Goal: Information Seeking & Learning: Learn about a topic

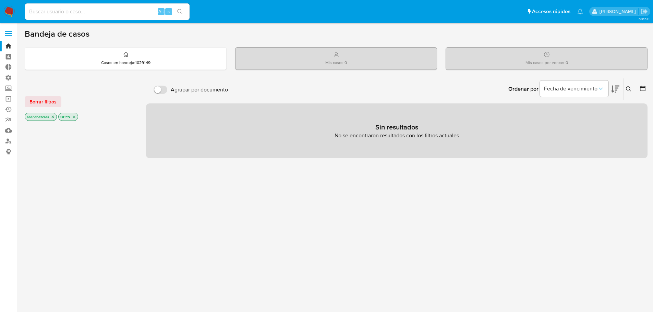
click at [58, 11] on input at bounding box center [107, 11] width 164 height 9
paste input "1064019540"
type input "1064019540"
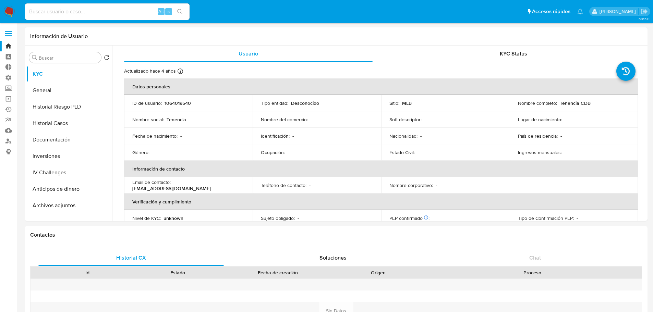
select select "10"
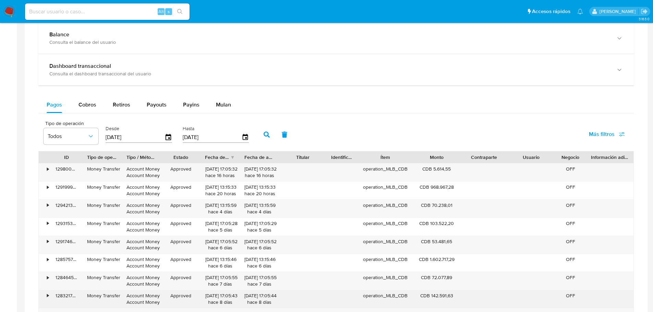
scroll to position [411, 0]
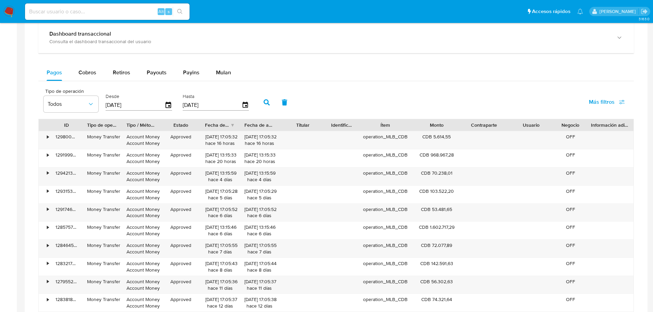
click at [608, 100] on span "Más filtros" at bounding box center [602, 102] width 26 height 16
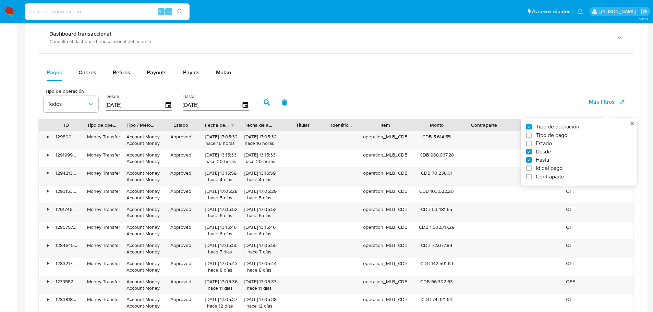
click at [558, 170] on span "Id del pago" at bounding box center [549, 168] width 27 height 7
click at [531, 170] on input "Id del pago" at bounding box center [528, 168] width 5 height 5
checkbox input "true"
click at [290, 100] on div at bounding box center [291, 104] width 67 height 16
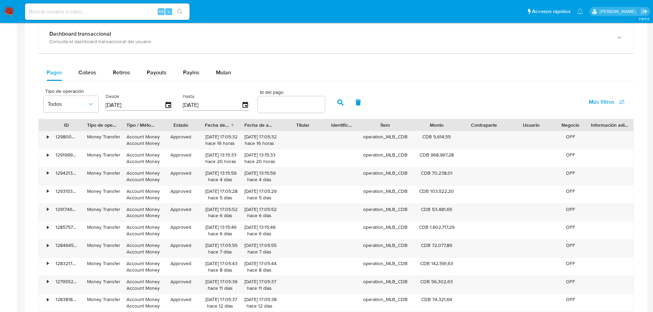
click at [291, 102] on input "number" at bounding box center [291, 104] width 67 height 9
paste input "129199973753"
type input "129199973753"
click at [339, 103] on icon "button" at bounding box center [340, 102] width 6 height 6
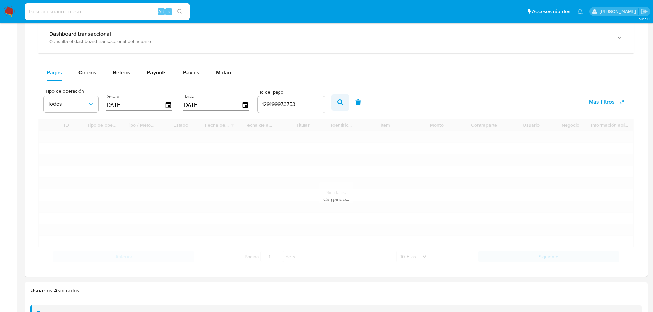
scroll to position [364, 0]
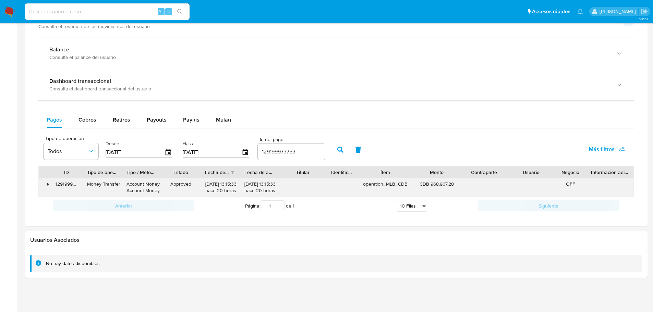
click at [46, 182] on div "•" at bounding box center [45, 188] width 12 height 18
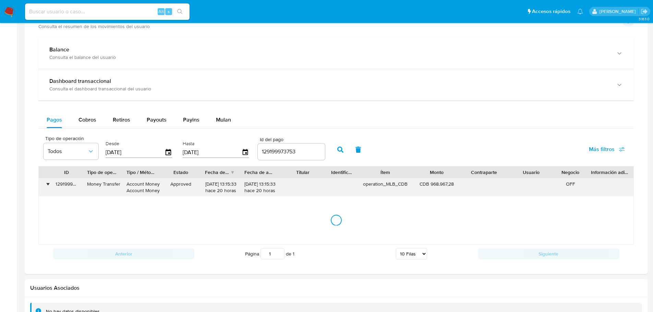
scroll to position [411, 0]
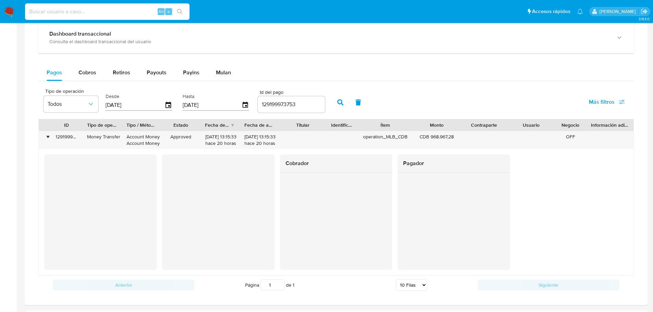
click at [85, 12] on input at bounding box center [107, 11] width 164 height 9
paste input "33516551"
type input "33516551"
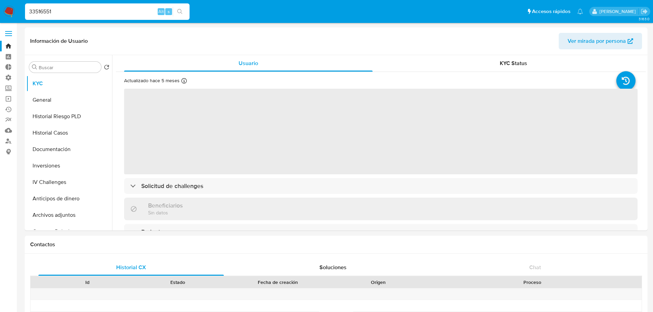
select select "10"
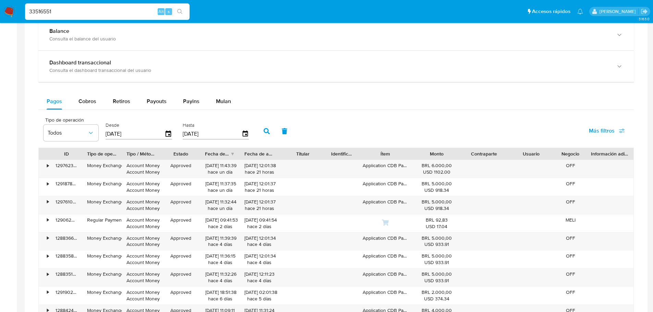
scroll to position [480, 0]
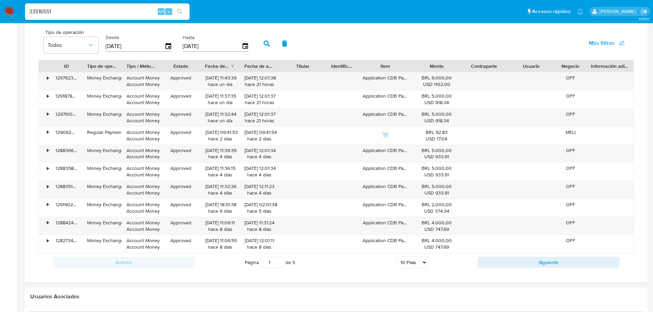
drag, startPoint x: 603, startPoint y: 39, endPoint x: 603, endPoint y: 50, distance: 11.7
click at [603, 39] on span "Más filtros" at bounding box center [602, 43] width 26 height 16
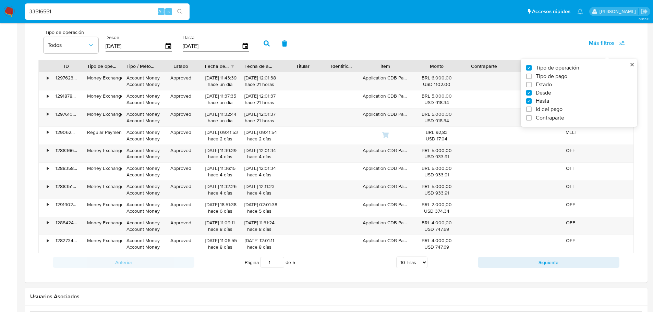
drag, startPoint x: 553, startPoint y: 110, endPoint x: 547, endPoint y: 108, distance: 7.3
click at [553, 110] on span "Id del pago" at bounding box center [549, 109] width 27 height 7
click at [531, 110] on input "Id del pago" at bounding box center [528, 109] width 5 height 5
checkbox input "true"
click at [296, 49] on input "number" at bounding box center [291, 45] width 67 height 9
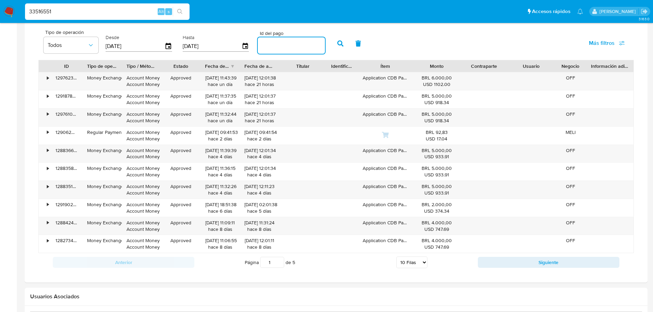
click at [296, 47] on input "number" at bounding box center [291, 45] width 67 height 9
paste input "128835106207"
type input "128835106207"
click at [339, 48] on button "button" at bounding box center [340, 43] width 18 height 16
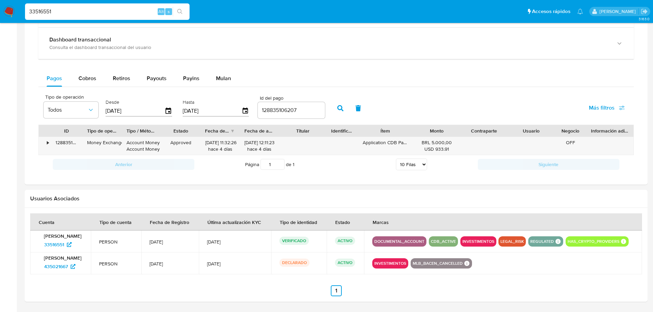
scroll to position [405, 0]
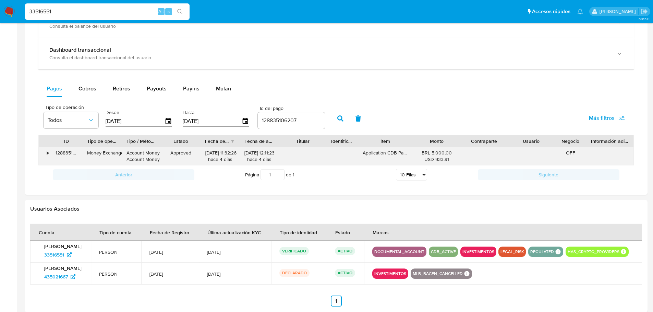
click at [51, 152] on div "128835106207" at bounding box center [67, 156] width 32 height 18
click at [48, 152] on div "•" at bounding box center [48, 153] width 2 height 7
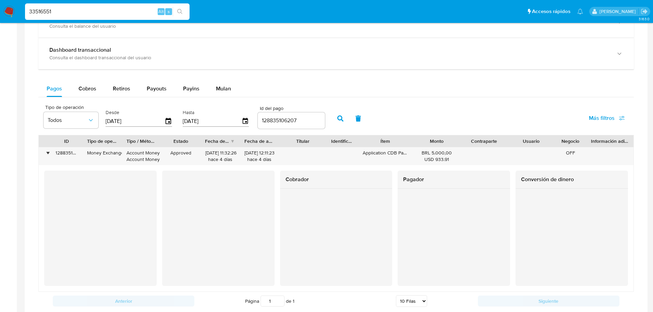
click at [270, 119] on input "128835106207" at bounding box center [291, 120] width 67 height 9
click at [42, 13] on input "33516551" at bounding box center [107, 11] width 164 height 9
paste input "Explorador Buscar recursos de BigQuery warehouse-cross-pf meli-bi-data Reposito…"
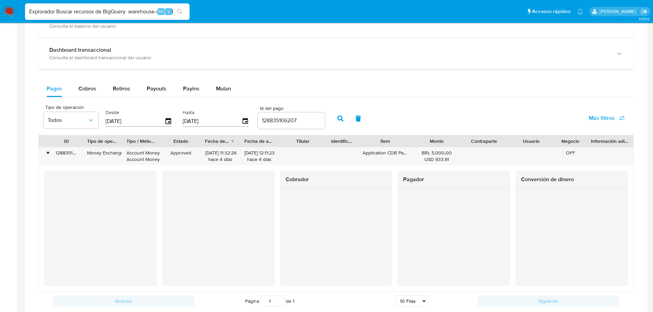
scroll to position [0, 150]
type input "Explorador Buscar recursos de BigQuery warehouse-cross-pf meli-bi-data Reposito…"
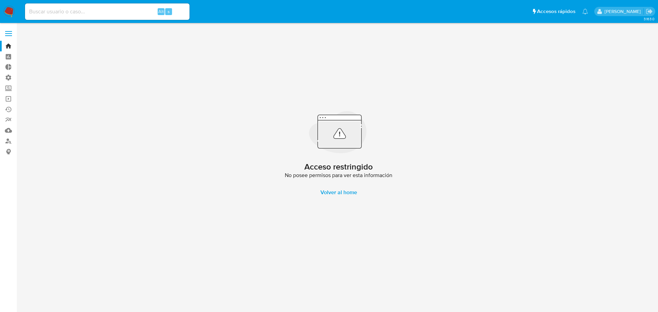
click at [104, 12] on input at bounding box center [107, 11] width 164 height 9
paste input "1688685227"
type input "1688685227"
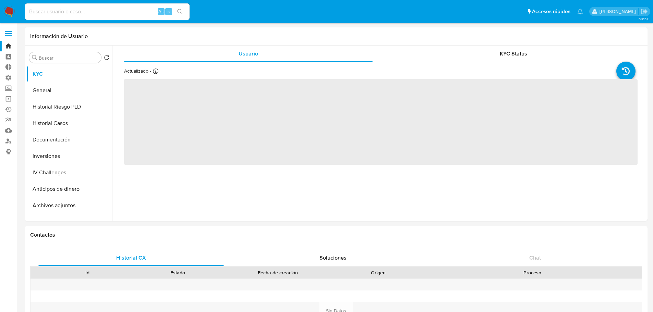
select select "10"
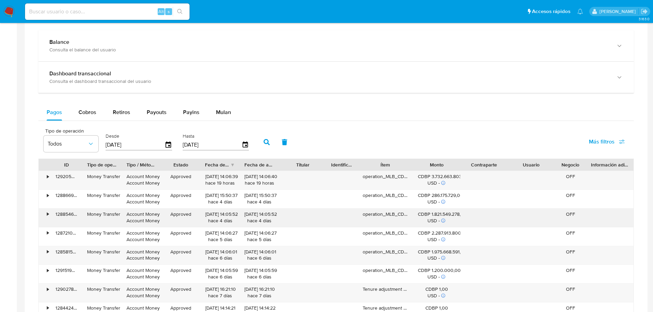
scroll to position [411, 0]
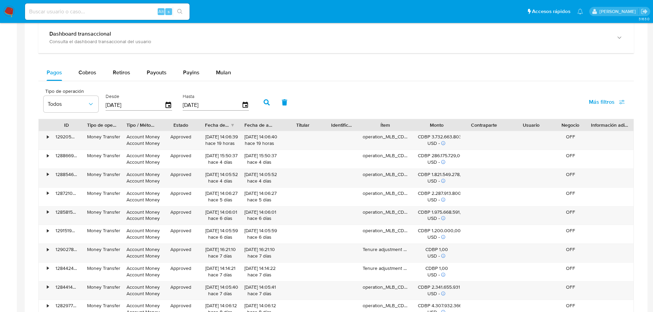
click at [602, 101] on span "Más filtros" at bounding box center [602, 102] width 26 height 16
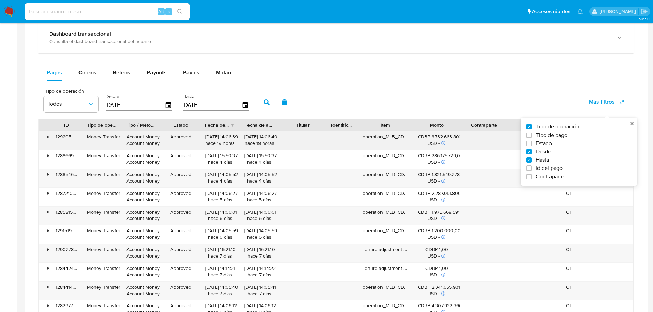
drag, startPoint x: 565, startPoint y: 168, endPoint x: 425, endPoint y: 140, distance: 142.7
click at [564, 168] on label "Id del pago" at bounding box center [576, 168] width 100 height 7
click at [531, 168] on input "Id del pago" at bounding box center [528, 168] width 5 height 5
checkbox input "true"
click at [306, 105] on input "number" at bounding box center [291, 104] width 67 height 9
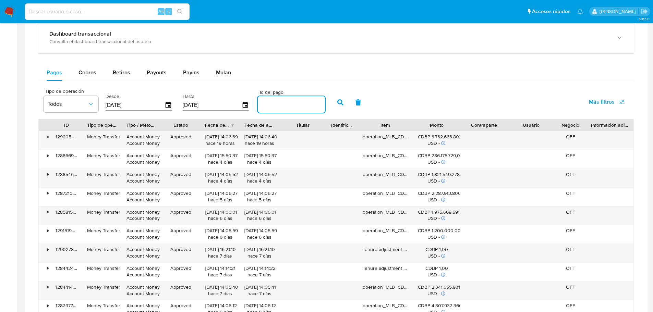
drag, startPoint x: 298, startPoint y: 102, endPoint x: 330, endPoint y: 102, distance: 31.9
click at [298, 102] on input "number" at bounding box center [291, 104] width 67 height 9
paste input "128442412945"
type input "128442412945"
click at [348, 103] on button "button" at bounding box center [340, 102] width 18 height 16
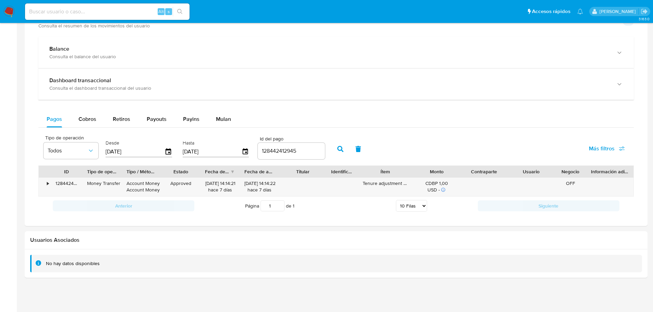
scroll to position [365, 0]
click at [48, 184] on div "•" at bounding box center [48, 183] width 2 height 7
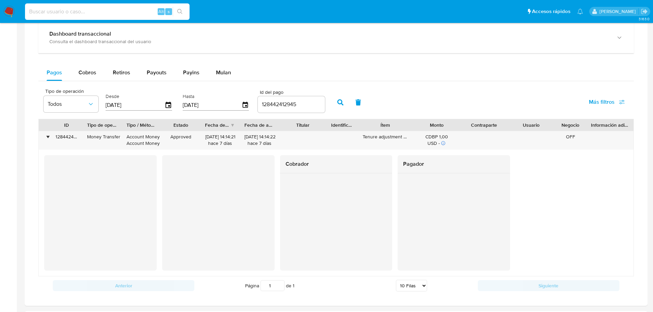
click at [131, 9] on input at bounding box center [107, 11] width 164 height 9
paste input "355239022"
type input "355239022"
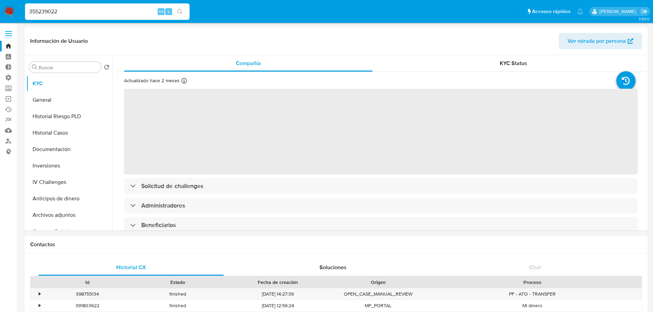
select select "10"
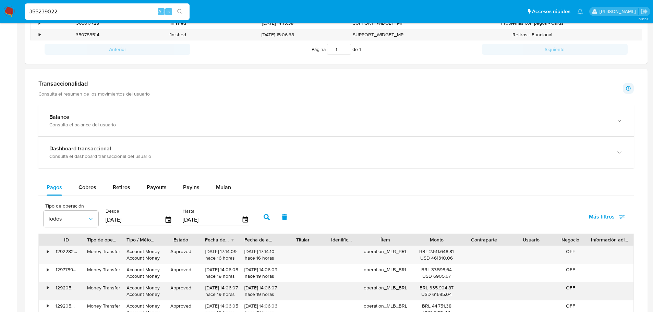
scroll to position [343, 0]
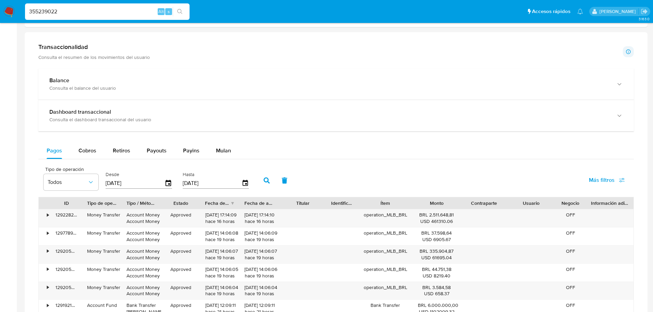
click at [590, 183] on span "Más filtros" at bounding box center [602, 180] width 26 height 16
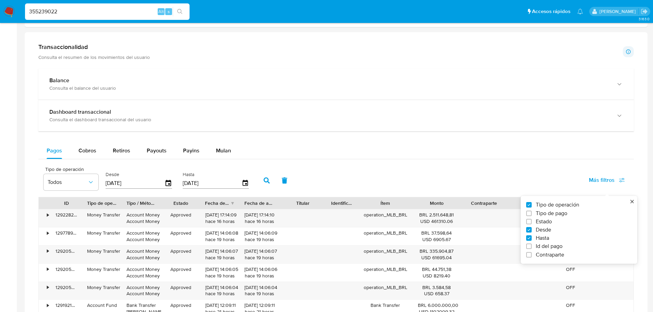
click at [551, 248] on span "Id del pago" at bounding box center [549, 246] width 27 height 7
click at [531, 248] on input "Id del pago" at bounding box center [528, 246] width 5 height 5
checkbox input "true"
click at [309, 187] on input "number" at bounding box center [291, 182] width 67 height 9
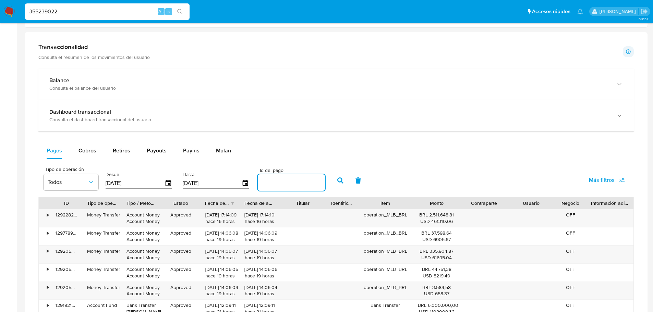
paste input "1688685227"
click at [340, 178] on icon "button" at bounding box center [340, 181] width 6 height 6
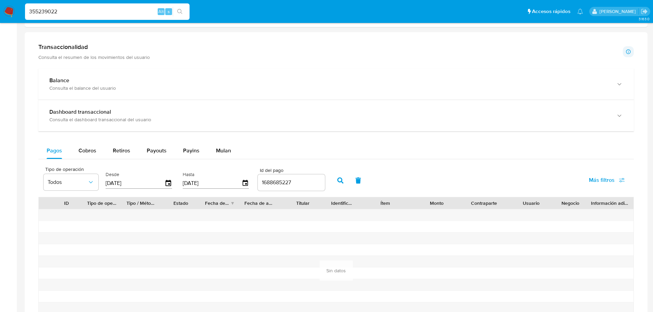
scroll to position [377, 0]
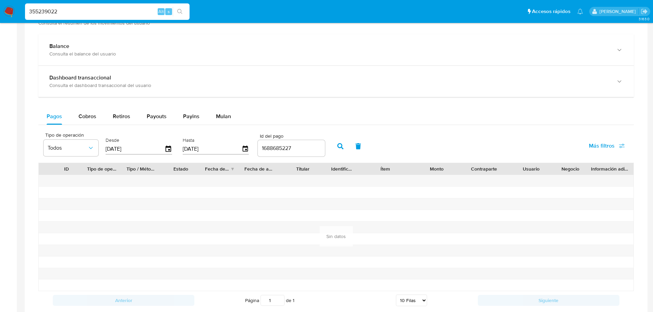
drag, startPoint x: 597, startPoint y: 139, endPoint x: 532, endPoint y: 147, distance: 65.5
click at [597, 139] on span "Más filtros" at bounding box center [602, 146] width 26 height 16
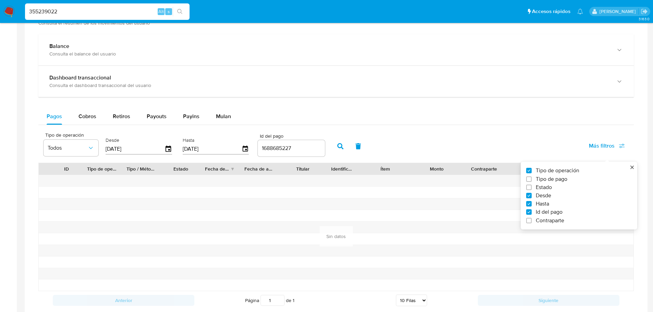
click at [282, 151] on input "1688685227" at bounding box center [291, 148] width 67 height 9
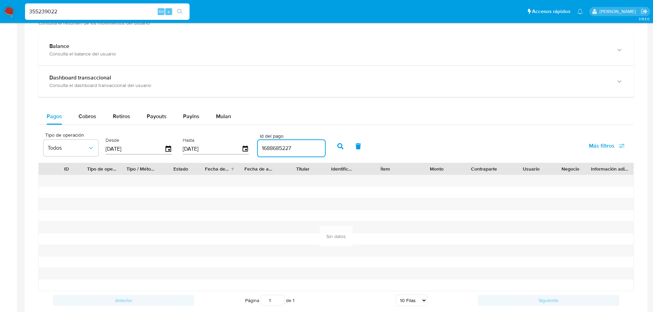
paste input "27807843211"
type input "127807843211"
click at [338, 143] on icon "button" at bounding box center [340, 146] width 6 height 6
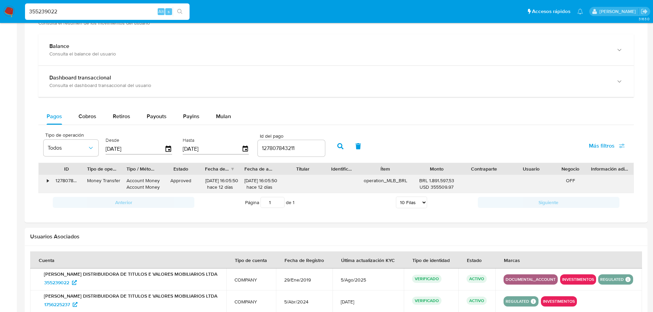
click at [46, 179] on div "•" at bounding box center [45, 184] width 12 height 18
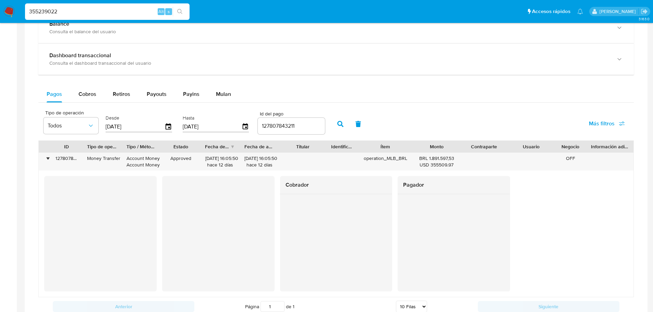
scroll to position [411, 0]
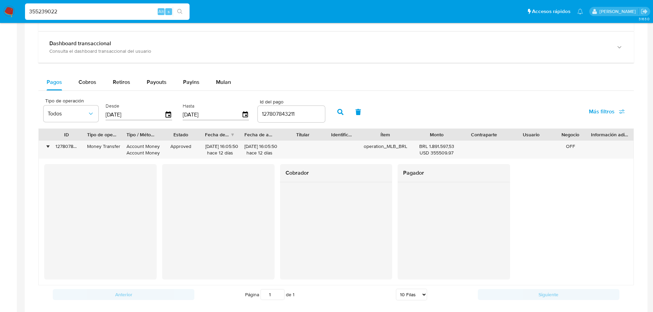
click at [49, 14] on input "355239022" at bounding box center [107, 11] width 164 height 9
paste input "1182338920"
type input "1182338920"
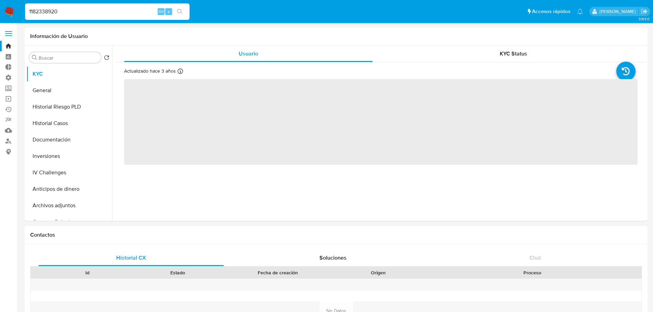
select select "10"
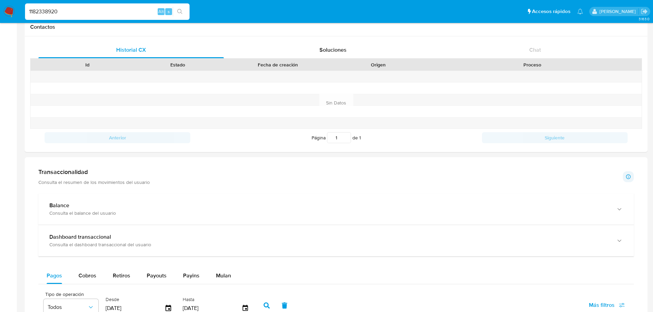
scroll to position [377, 0]
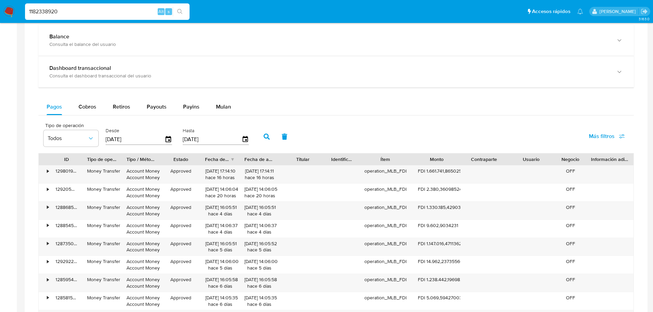
click at [611, 133] on span "Más filtros" at bounding box center [602, 136] width 26 height 16
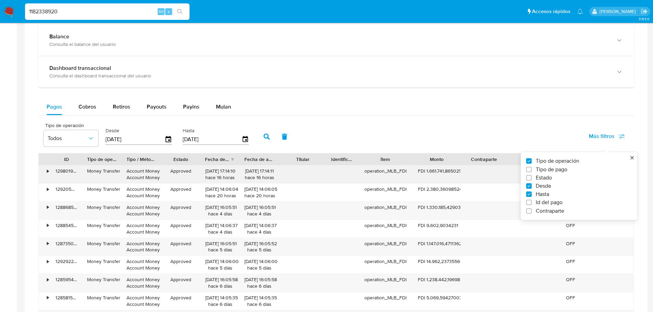
drag, startPoint x: 549, startPoint y: 200, endPoint x: 395, endPoint y: 176, distance: 155.1
click at [548, 200] on span "Id del pago" at bounding box center [549, 202] width 27 height 7
click at [531, 200] on input "Id del pago" at bounding box center [528, 202] width 5 height 5
checkbox input "true"
click at [298, 143] on div at bounding box center [291, 139] width 67 height 16
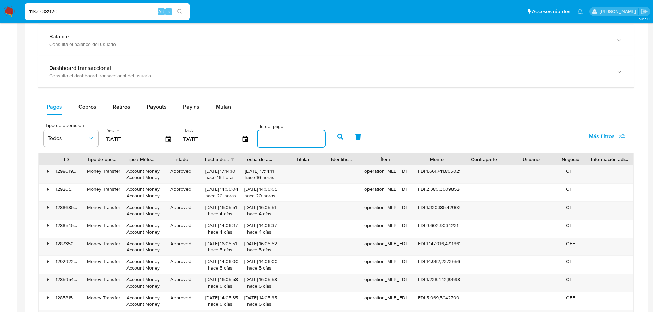
click at [297, 142] on input "number" at bounding box center [291, 138] width 67 height 9
paste input "128595492571"
type input "128595492571"
click at [341, 137] on icon "button" at bounding box center [340, 137] width 6 height 6
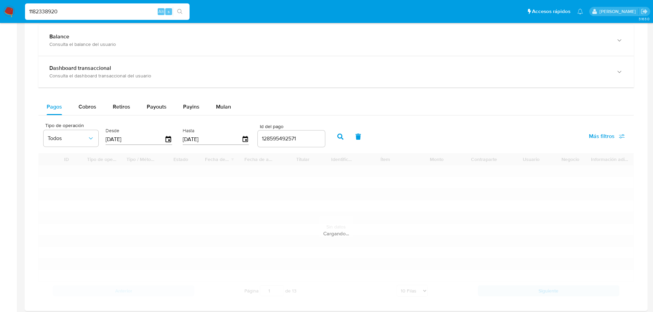
scroll to position [364, 0]
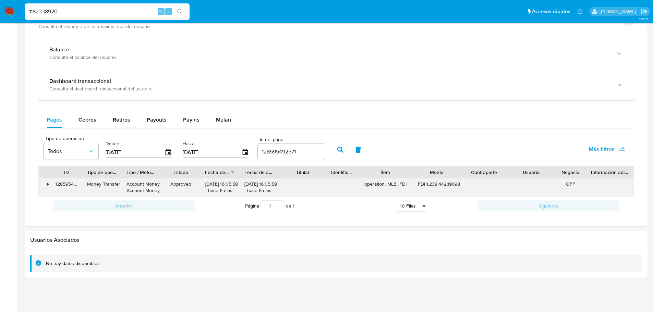
click at [43, 183] on div "•" at bounding box center [45, 188] width 12 height 18
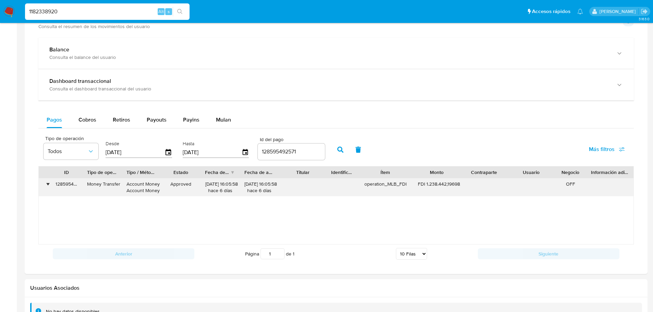
scroll to position [377, 0]
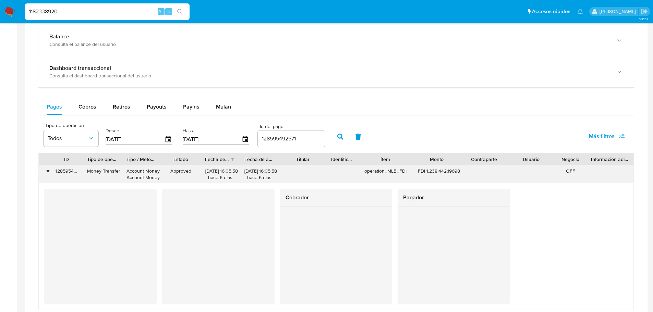
click at [47, 171] on div "•" at bounding box center [48, 171] width 2 height 7
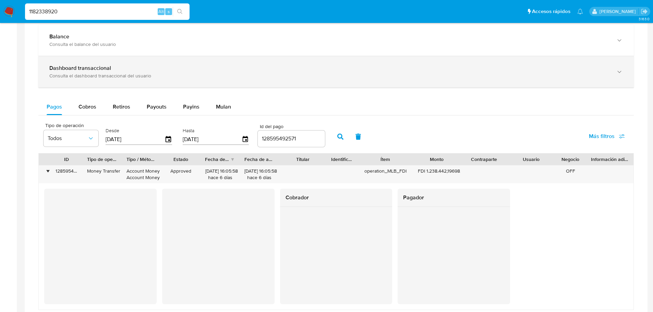
scroll to position [364, 0]
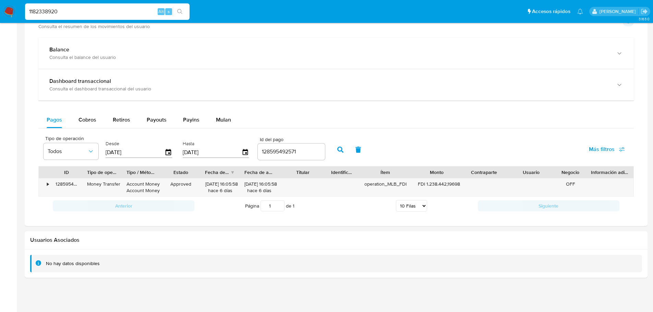
click at [46, 10] on input "1182338920" at bounding box center [107, 11] width 164 height 9
paste input "905077177"
type input "1905077177"
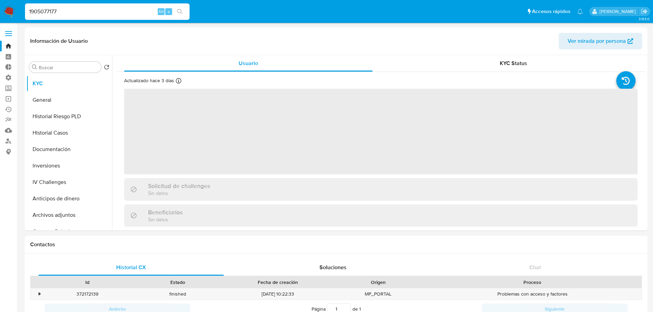
select select "10"
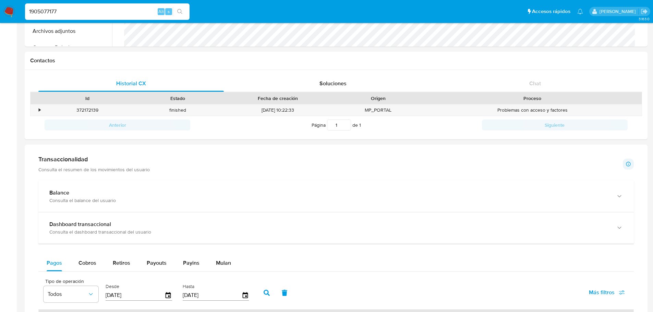
scroll to position [240, 0]
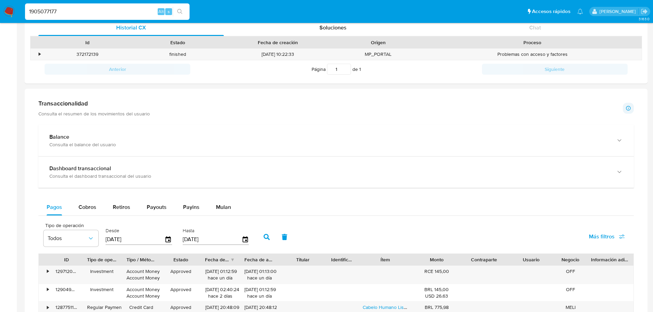
click at [605, 234] on span "Más filtros" at bounding box center [602, 237] width 26 height 16
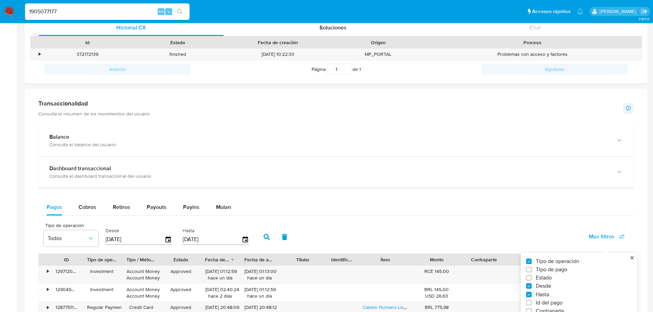
click at [546, 304] on span "Id del pago" at bounding box center [549, 302] width 27 height 7
click at [531, 304] on input "Id del pago" at bounding box center [528, 302] width 5 height 5
checkbox input "true"
click at [268, 240] on input "number" at bounding box center [291, 238] width 67 height 9
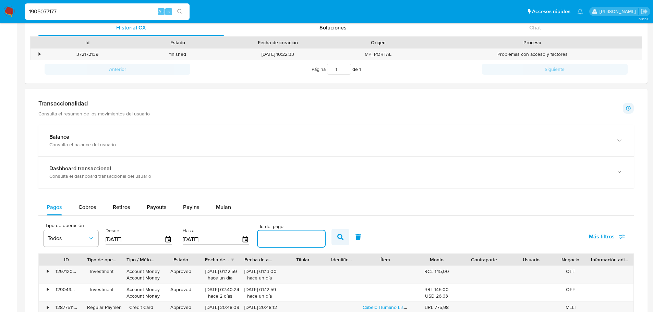
paste input "128341927236"
type input "128341927236"
click at [340, 240] on icon "button" at bounding box center [340, 237] width 6 height 6
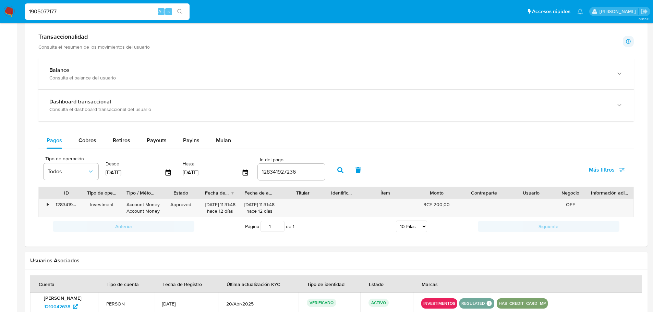
scroll to position [343, 0]
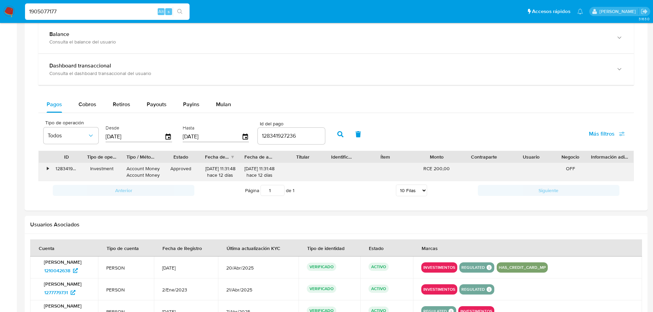
click at [51, 171] on div "128341927236" at bounding box center [67, 172] width 32 height 18
click at [49, 169] on div "•" at bounding box center [48, 169] width 2 height 7
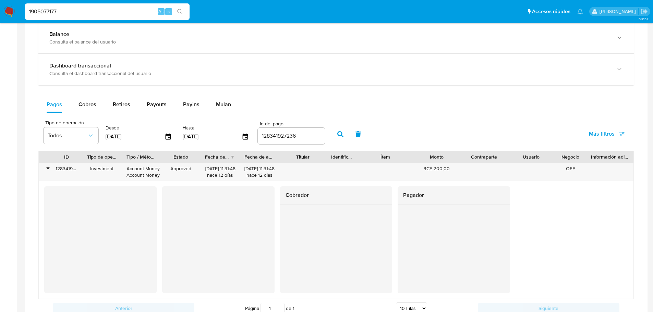
click at [50, 14] on input "1905077177" at bounding box center [107, 11] width 164 height 9
click at [49, 14] on input "1905077177" at bounding box center [107, 11] width 164 height 9
paste input "40296129"
type input "402961297"
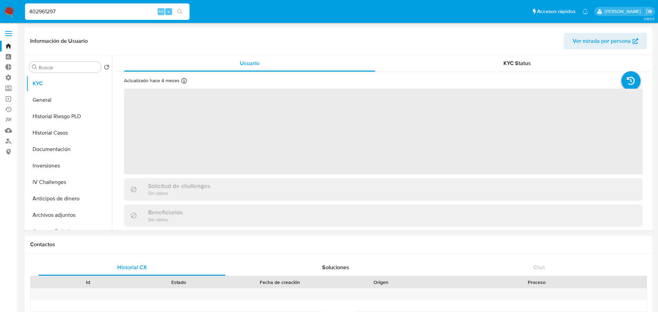
select select "10"
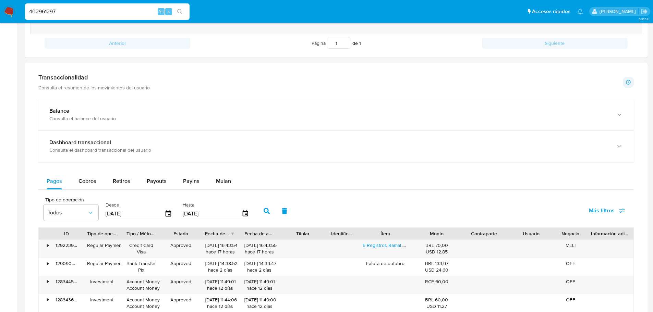
scroll to position [480, 0]
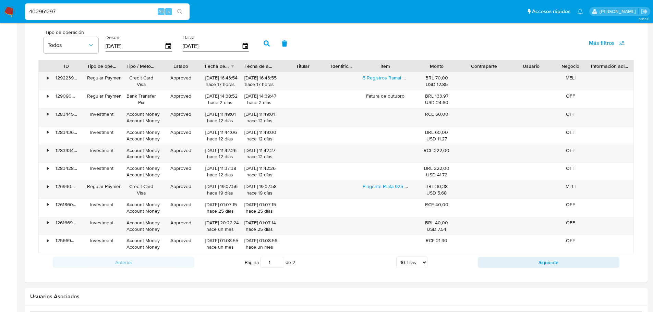
click at [606, 44] on span "Más filtros" at bounding box center [602, 43] width 26 height 16
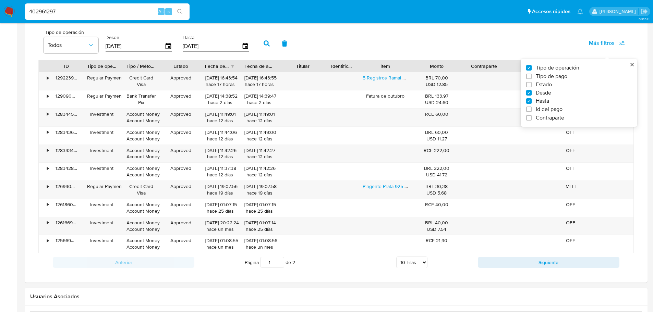
click at [543, 110] on span "Id del pago" at bounding box center [549, 109] width 27 height 7
click at [531, 110] on input "Id del pago" at bounding box center [528, 109] width 5 height 5
checkbox input "true"
click at [287, 44] on input "number" at bounding box center [291, 45] width 67 height 9
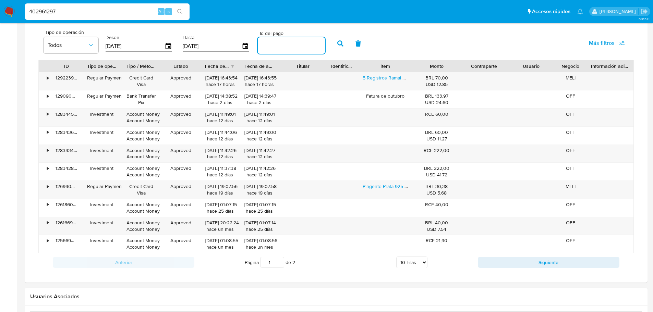
click at [287, 44] on input "number" at bounding box center [291, 45] width 67 height 9
paste input "128344520208"
type input "128344520208"
click at [343, 42] on button "button" at bounding box center [340, 43] width 18 height 16
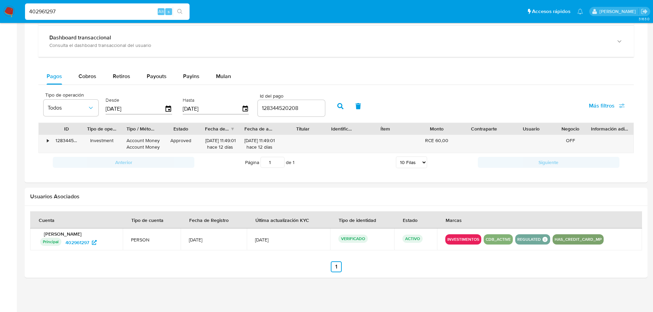
scroll to position [417, 0]
click at [46, 143] on div "•" at bounding box center [45, 144] width 12 height 18
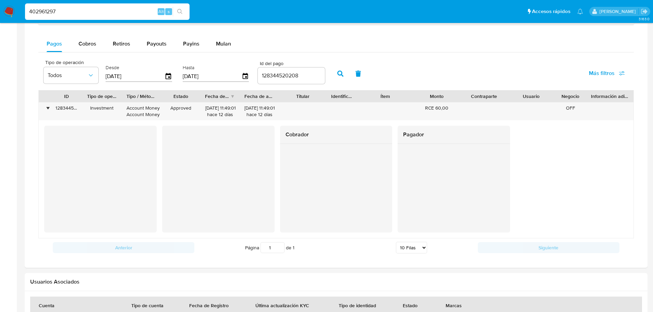
scroll to position [411, 0]
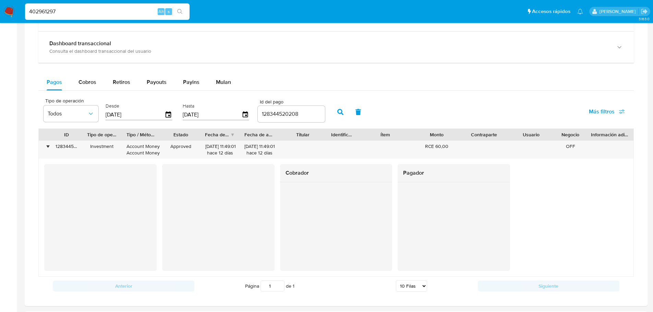
click at [48, 7] on input "402961297" at bounding box center [107, 11] width 164 height 9
paste input "1064019540"
type input "1064019540"
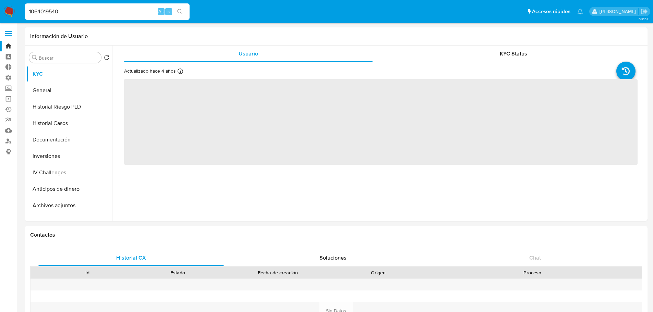
select select "10"
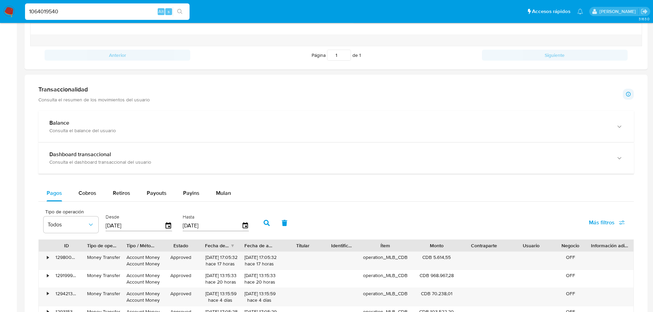
scroll to position [445, 0]
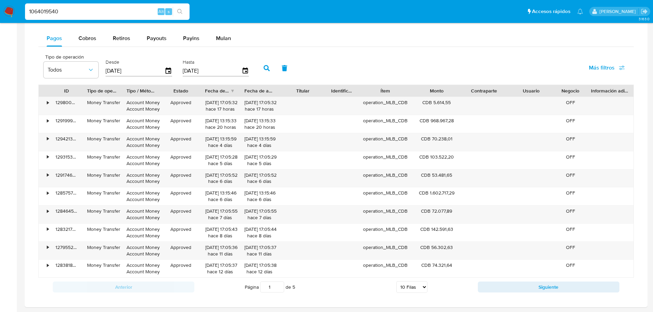
click at [600, 66] on span "Más filtros" at bounding box center [602, 68] width 26 height 16
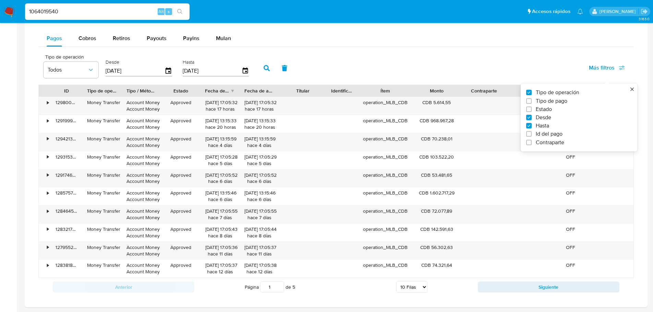
drag, startPoint x: 559, startPoint y: 132, endPoint x: 545, endPoint y: 129, distance: 14.5
click at [558, 133] on span "Id del pago" at bounding box center [549, 134] width 27 height 7
click at [531, 133] on input "Id del pago" at bounding box center [528, 133] width 5 height 5
checkbox input "true"
click at [304, 72] on input "number" at bounding box center [291, 70] width 67 height 9
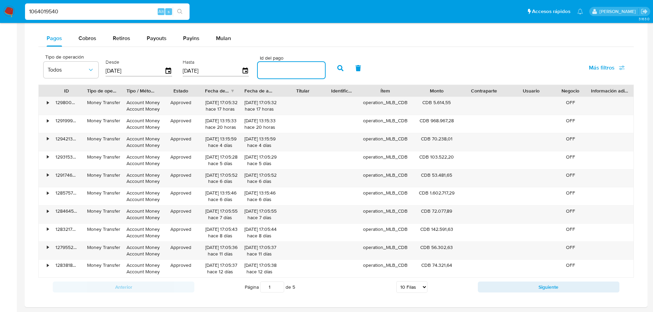
click at [304, 72] on input "number" at bounding box center [291, 70] width 67 height 9
paste input "129199973753"
type input "129199973753"
click at [345, 71] on button "button" at bounding box center [340, 68] width 18 height 16
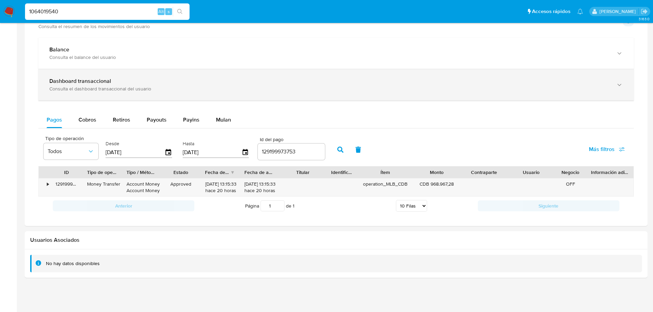
scroll to position [364, 0]
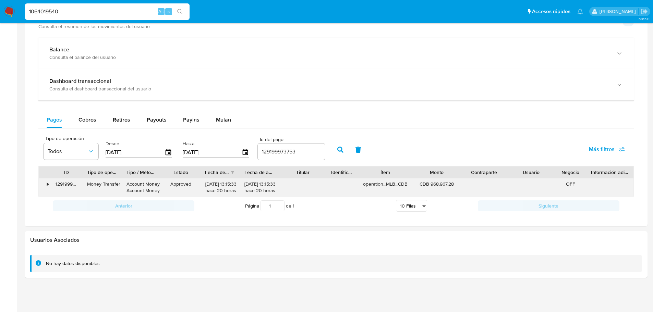
click at [45, 183] on div "•" at bounding box center [45, 188] width 12 height 18
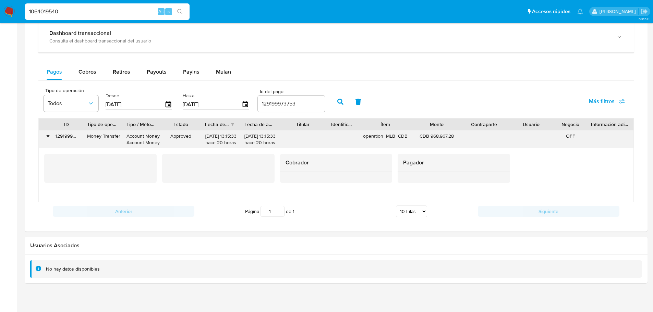
scroll to position [445, 0]
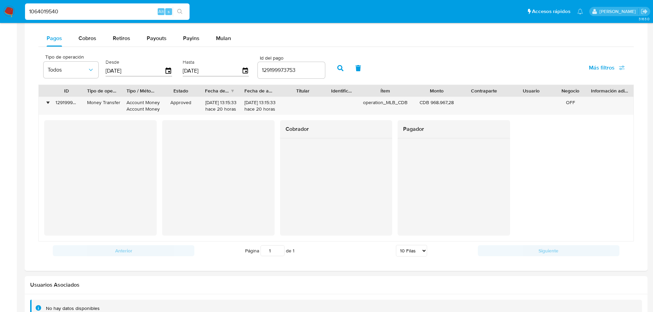
click at [57, 7] on input "1064019540" at bounding box center [107, 11] width 164 height 9
paste input "33516551"
type input "33516551"
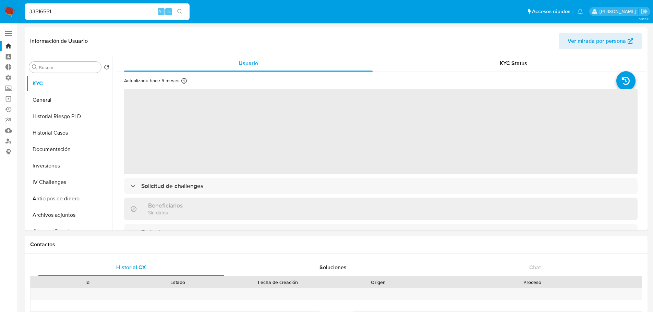
select select "10"
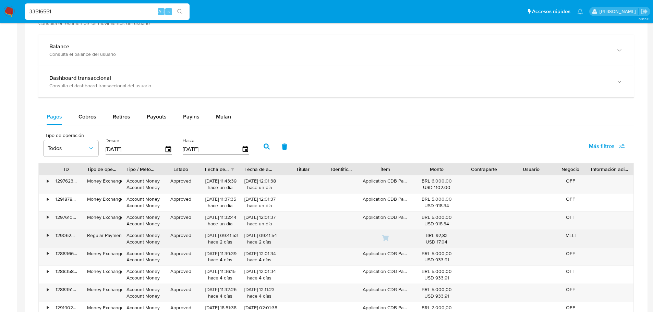
scroll to position [377, 0]
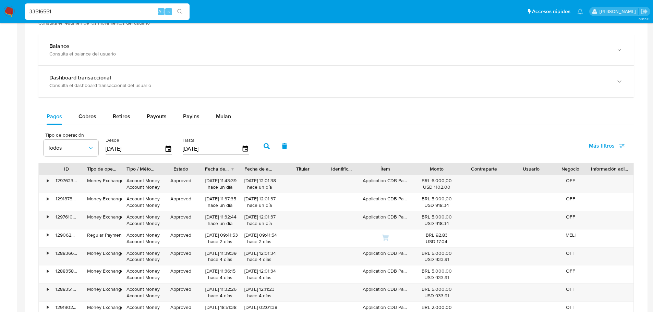
click at [607, 151] on span "Más filtros" at bounding box center [602, 146] width 26 height 16
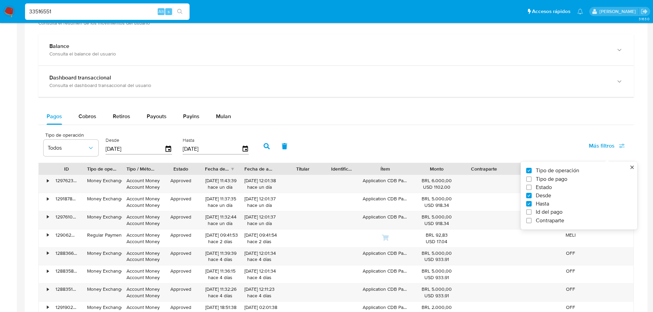
click at [550, 215] on span "Id del pago" at bounding box center [549, 212] width 27 height 7
click at [531, 215] on input "Id del pago" at bounding box center [528, 211] width 5 height 5
checkbox input "true"
click at [276, 148] on input "number" at bounding box center [291, 148] width 67 height 9
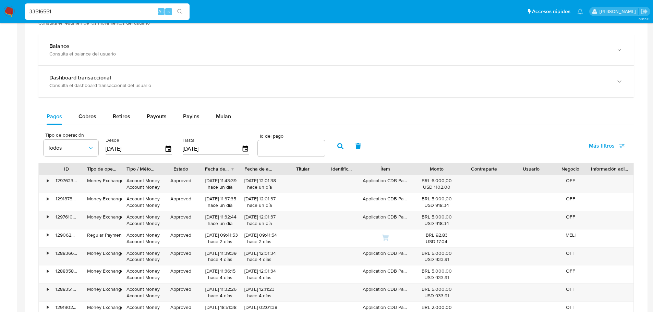
click at [276, 148] on input "number" at bounding box center [291, 148] width 67 height 9
paste input "128835106207"
type input "128835106207"
click at [345, 150] on button "button" at bounding box center [340, 146] width 18 height 16
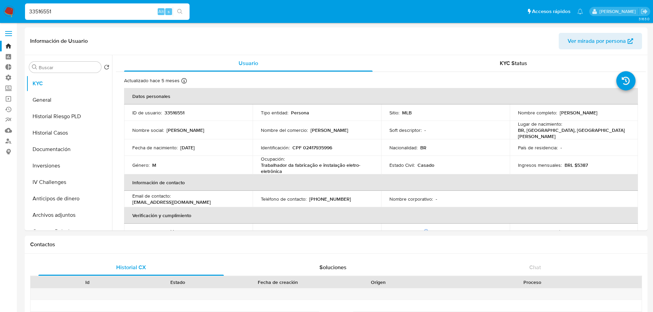
select select "10"
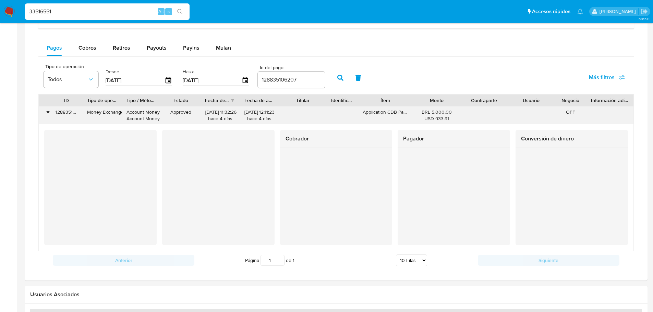
scroll to position [411, 0]
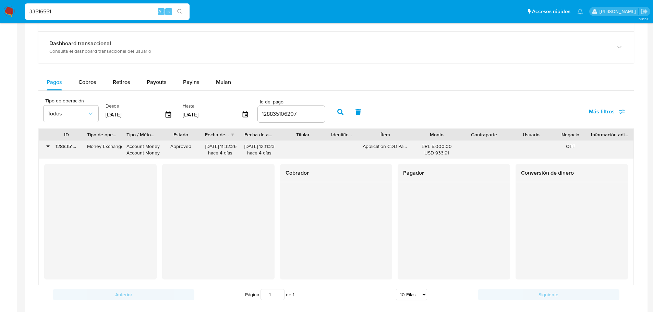
click at [45, 146] on div "•" at bounding box center [45, 150] width 12 height 18
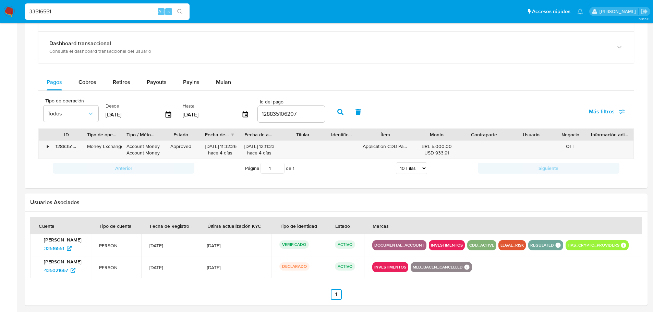
click at [40, 11] on input "33516551" at bounding box center [107, 11] width 164 height 9
paste input "7900642"
type input "790064251"
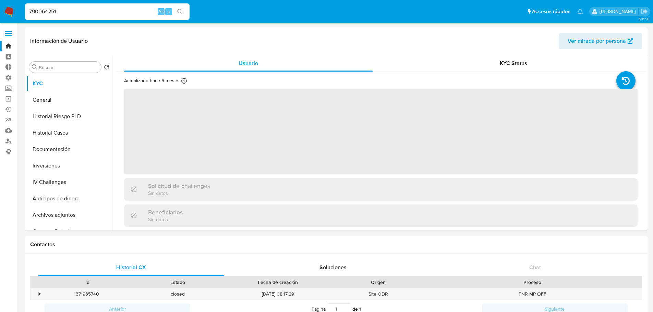
select select "10"
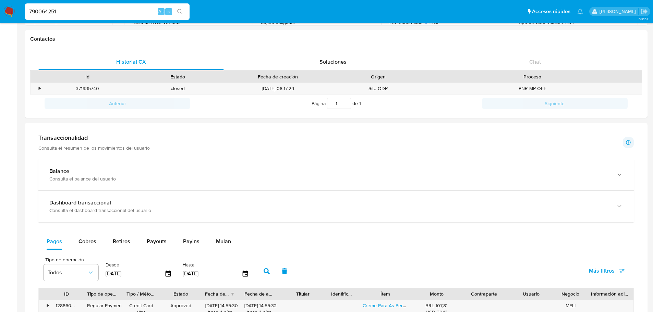
scroll to position [308, 0]
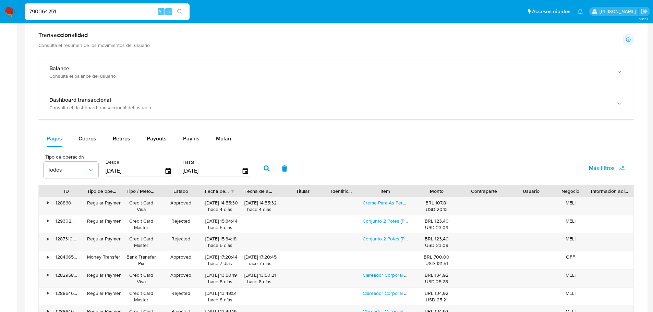
click at [601, 165] on span "Más filtros" at bounding box center [602, 168] width 26 height 16
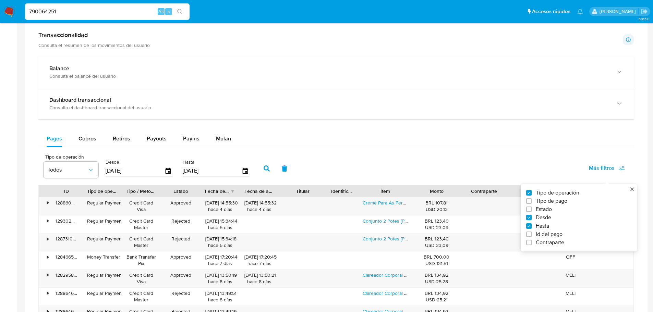
click at [558, 234] on span "Id del pago" at bounding box center [549, 234] width 27 height 7
click at [531, 234] on input "Id del pago" at bounding box center [528, 234] width 5 height 5
checkbox input "true"
click at [300, 172] on input "number" at bounding box center [291, 170] width 67 height 9
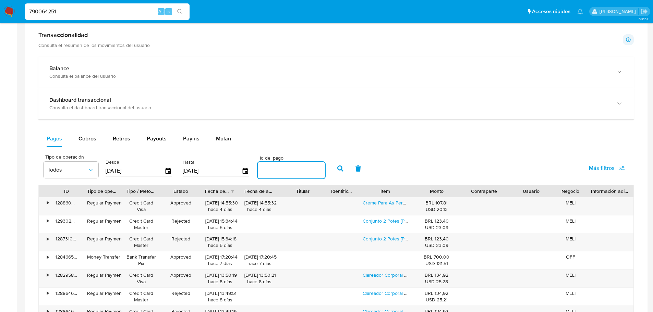
click at [307, 166] on input "number" at bounding box center [291, 170] width 67 height 9
paste input "127899246693"
type input "127899246693"
click at [342, 172] on button "button" at bounding box center [340, 168] width 18 height 16
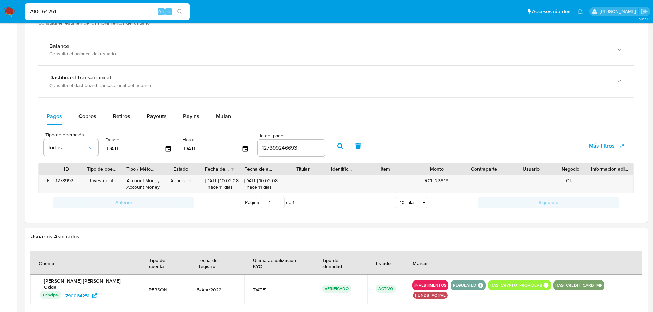
scroll to position [343, 0]
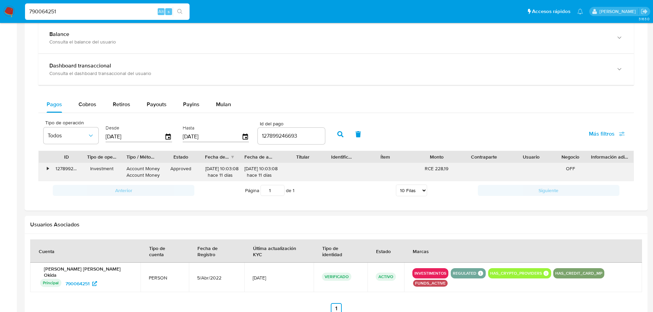
click at [46, 169] on div "•" at bounding box center [45, 172] width 12 height 18
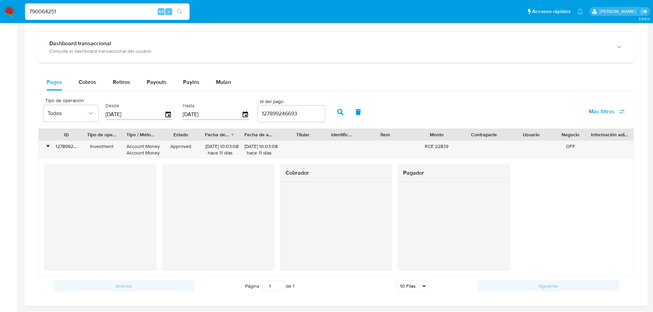
scroll to position [377, 0]
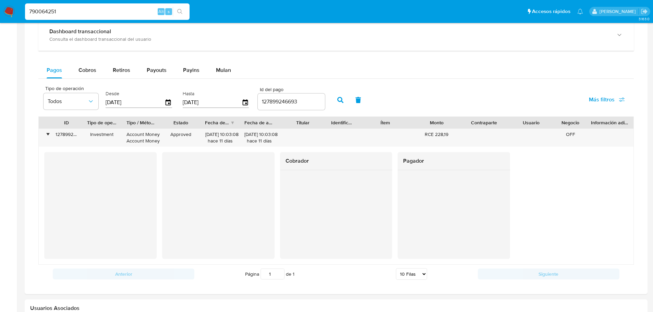
click at [46, 11] on input "790064251" at bounding box center [107, 11] width 164 height 9
paste input "660955026"
type input "660955026"
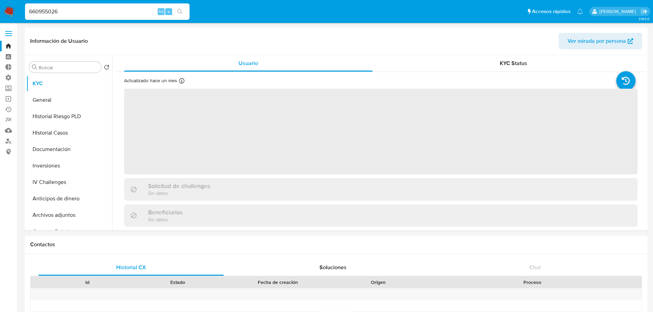
select select "10"
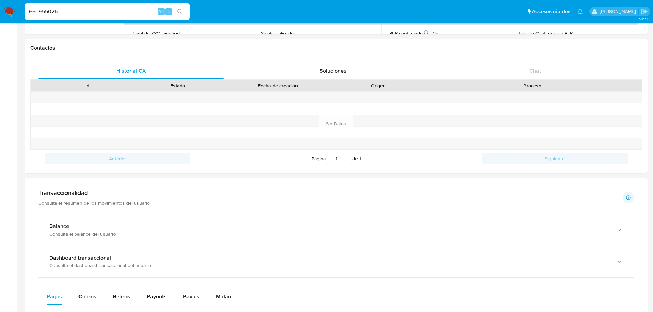
scroll to position [343, 0]
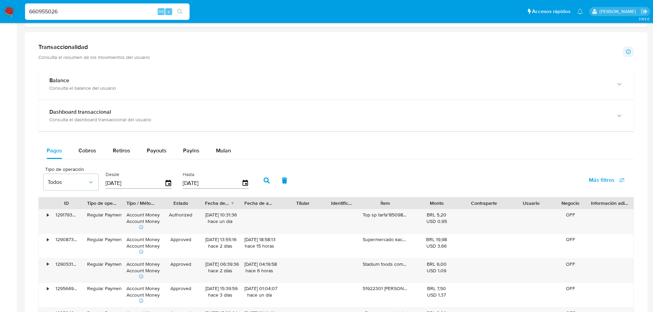
click at [599, 180] on span "Más filtros" at bounding box center [602, 180] width 26 height 16
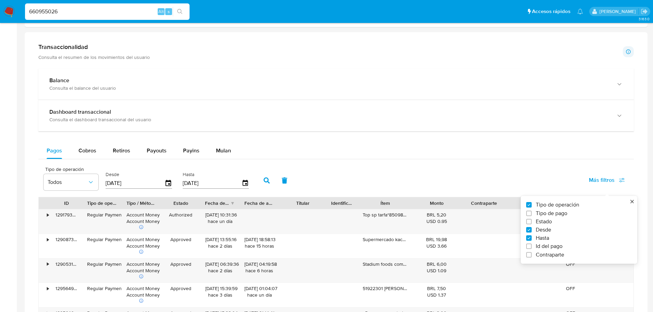
click at [548, 246] on span "Id del pago" at bounding box center [549, 246] width 27 height 7
click at [531, 246] on input "Id del pago" at bounding box center [528, 246] width 5 height 5
checkbox input "true"
click at [282, 180] on input "number" at bounding box center [291, 182] width 67 height 9
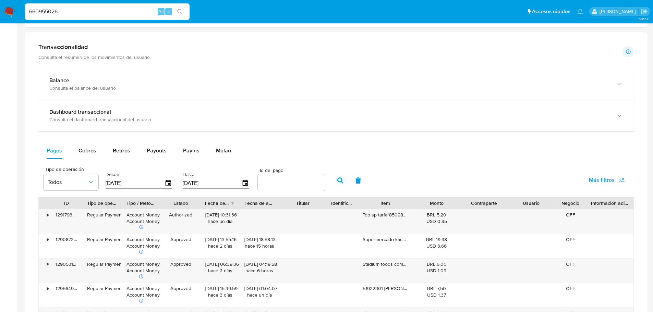
click at [283, 180] on input "number" at bounding box center [291, 182] width 67 height 9
paste input "124666620106"
type input "124666620106"
click at [330, 183] on div "Tipo de operación Todos Desde [DATE] Hasta [DATE] Id del pago 124666620106 Más …" at bounding box center [335, 180] width 595 height 34
click at [334, 184] on button "button" at bounding box center [340, 180] width 18 height 16
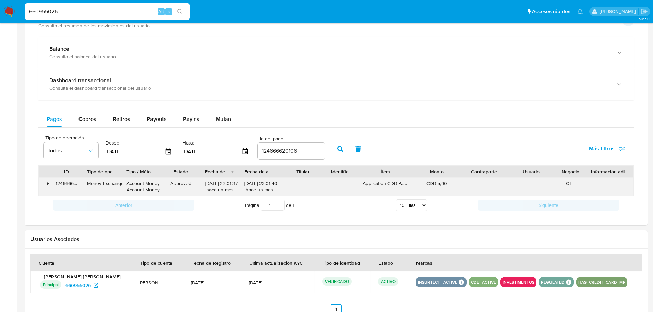
scroll to position [411, 0]
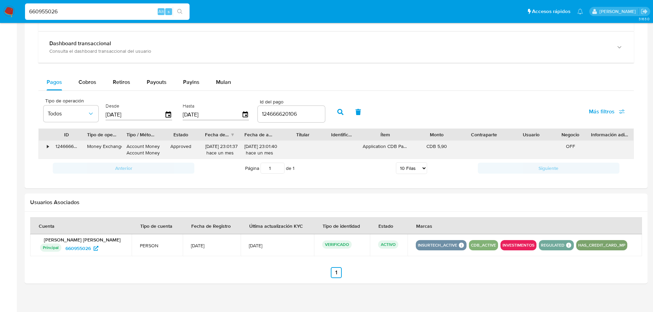
click at [43, 143] on div "•" at bounding box center [45, 150] width 12 height 18
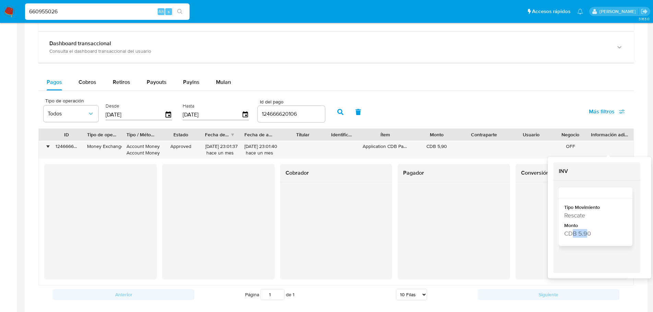
drag, startPoint x: 587, startPoint y: 235, endPoint x: 574, endPoint y: 235, distance: 12.7
click at [574, 235] on div "CDB 5.90" at bounding box center [594, 233] width 61 height 9
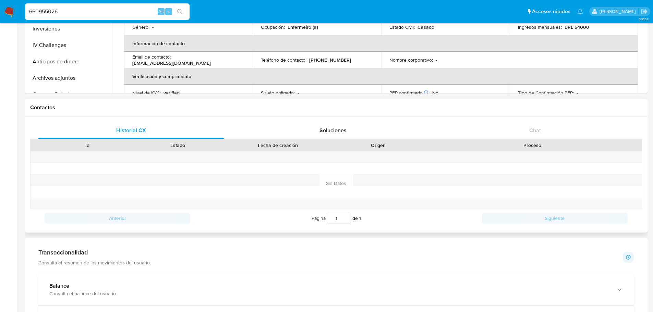
scroll to position [0, 0]
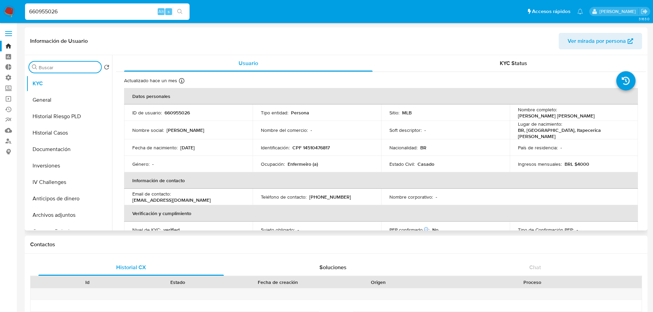
click at [65, 65] on input "Buscar" at bounding box center [69, 67] width 60 height 6
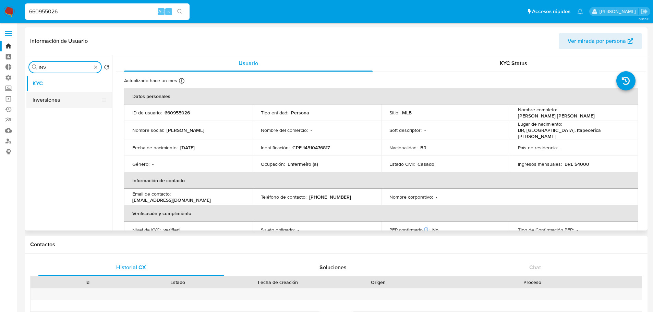
type input "INV"
click at [58, 106] on button "Inversiones" at bounding box center [66, 100] width 80 height 16
